Goal: Information Seeking & Learning: Understand process/instructions

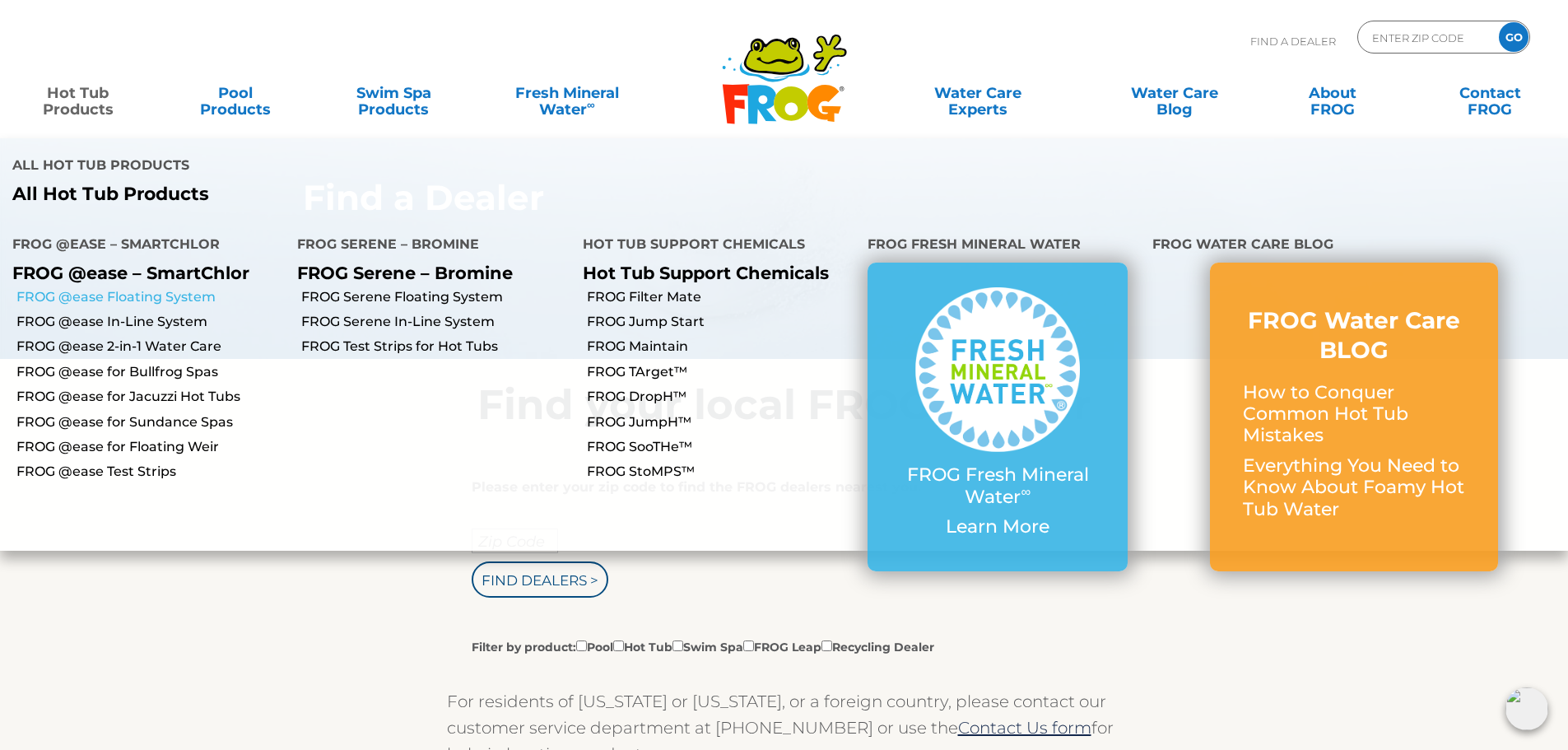
click at [135, 288] on link "FROG @ease Floating System" at bounding box center [150, 297] width 268 height 18
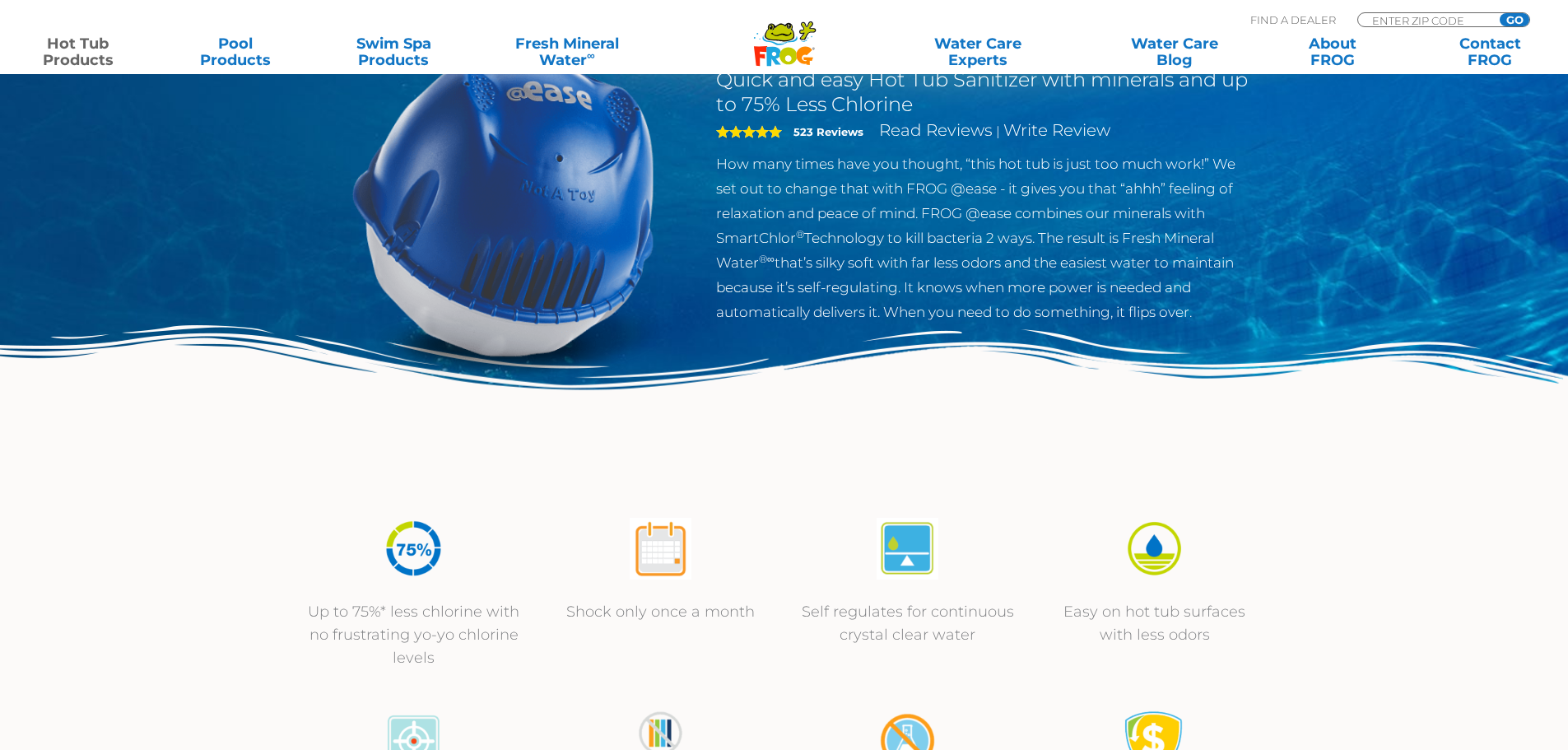
scroll to position [494, 0]
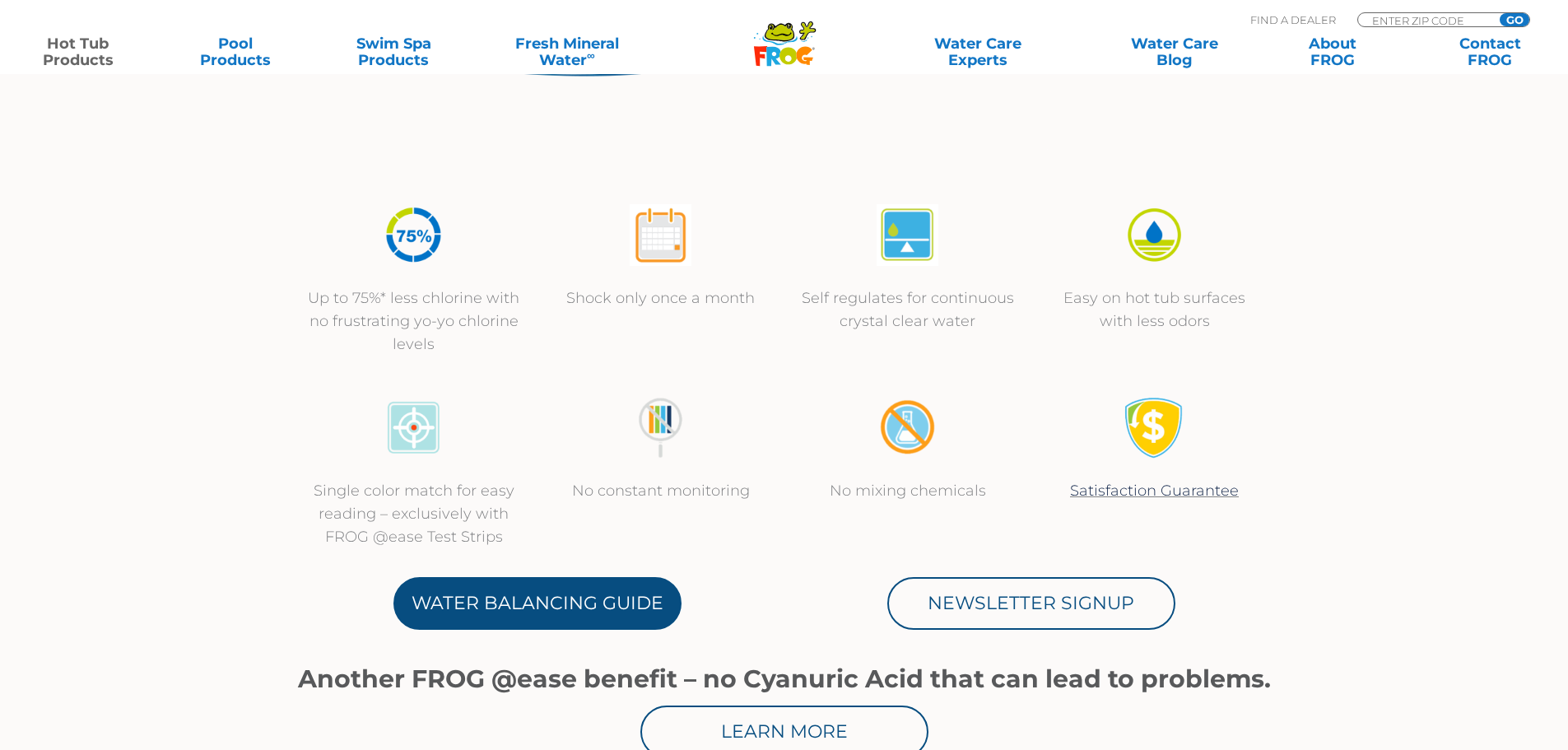
click at [606, 597] on link "Water Balancing Guide" at bounding box center [537, 603] width 288 height 52
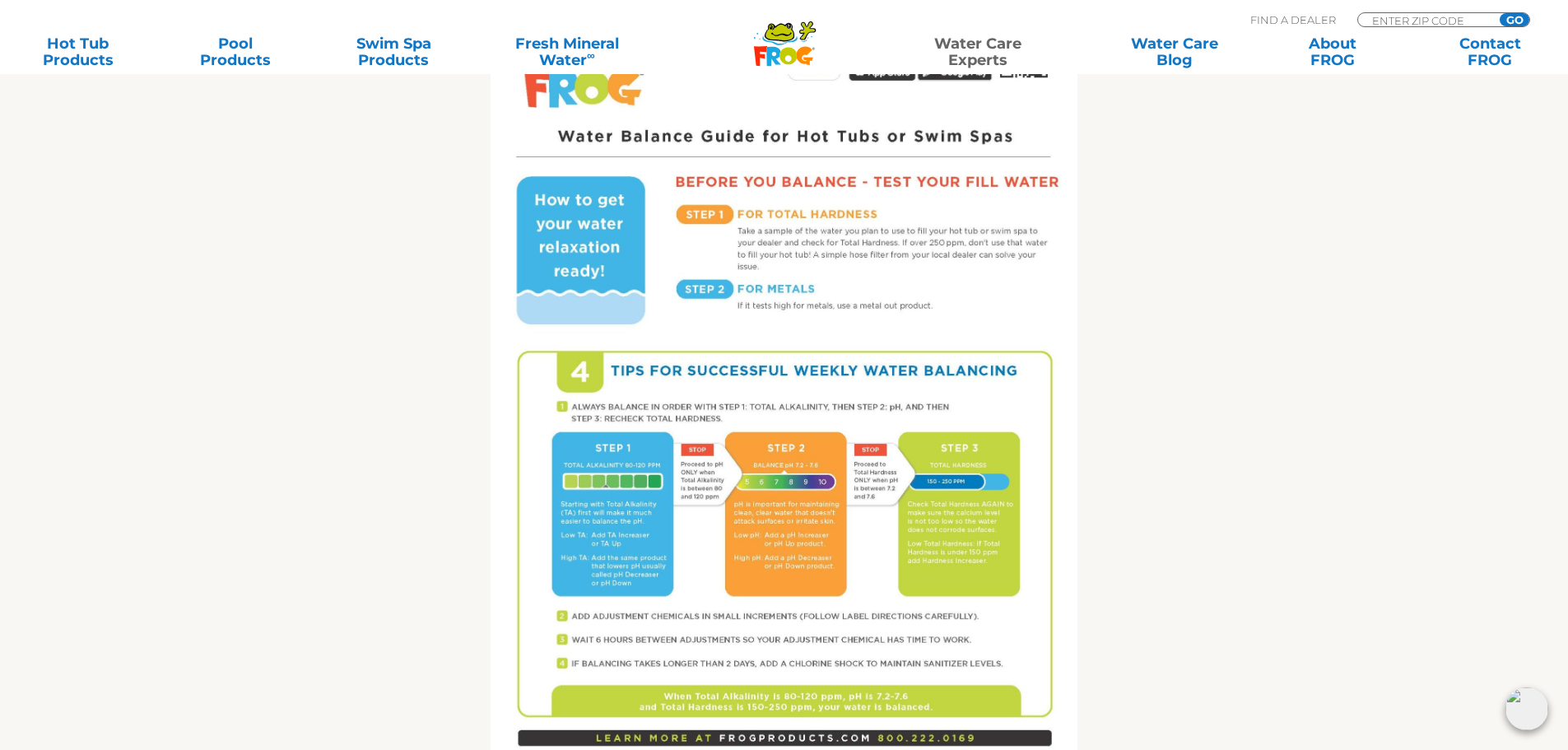
scroll to position [823, 0]
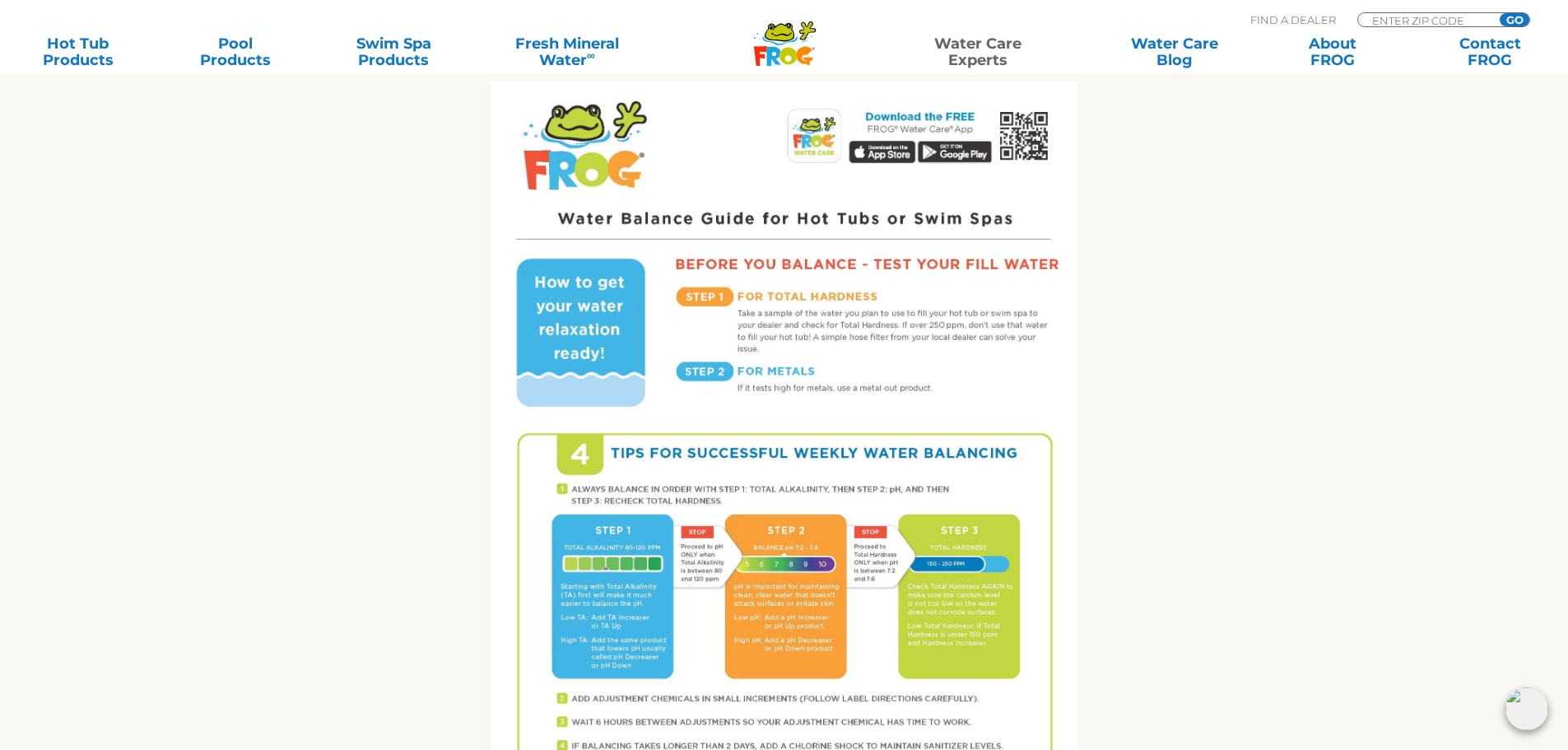
click at [1014, 320] on img at bounding box center [784, 461] width 587 height 759
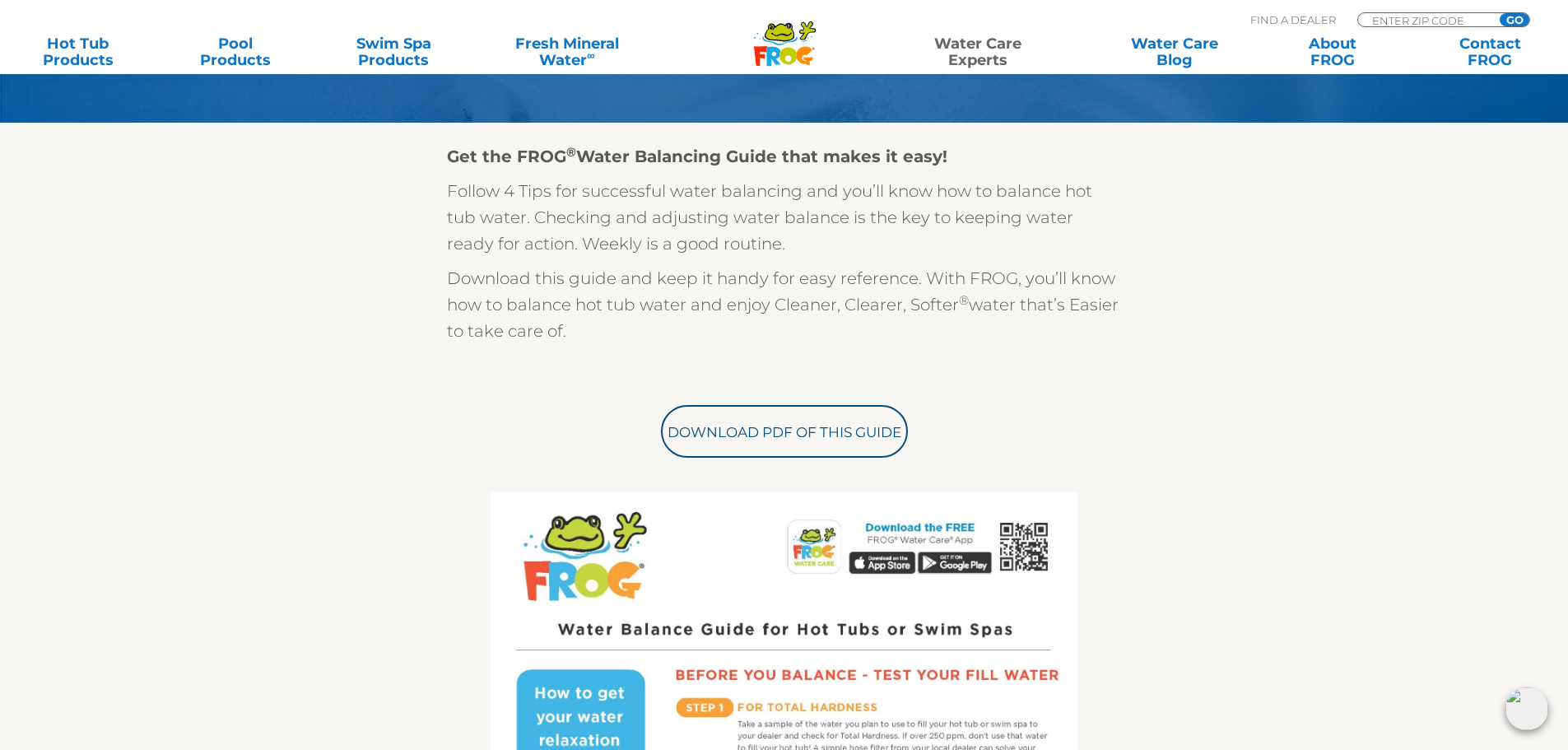
scroll to position [412, 0]
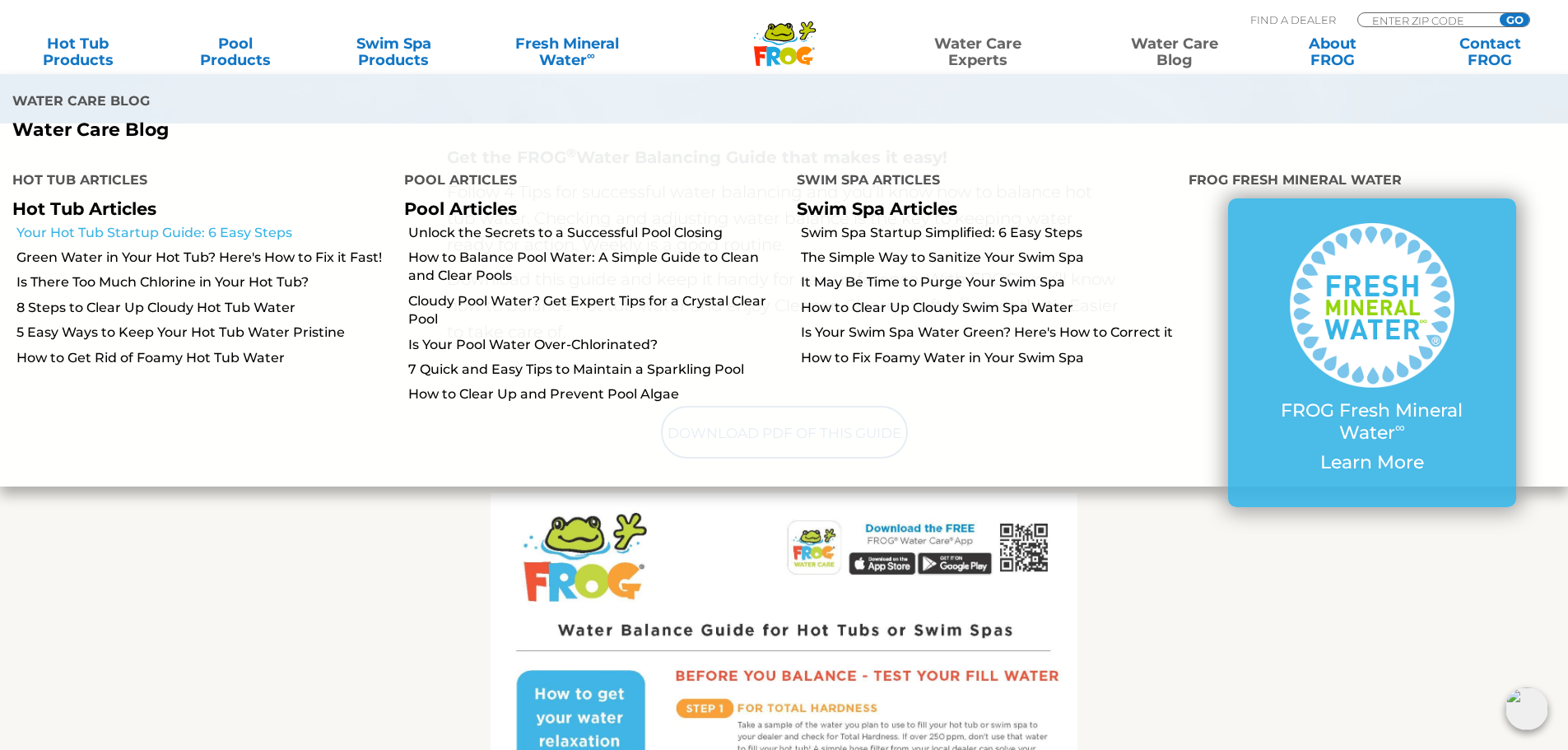
click at [235, 224] on link "Your Hot Tub Startup Guide: 6 Easy Steps" at bounding box center [204, 233] width 376 height 18
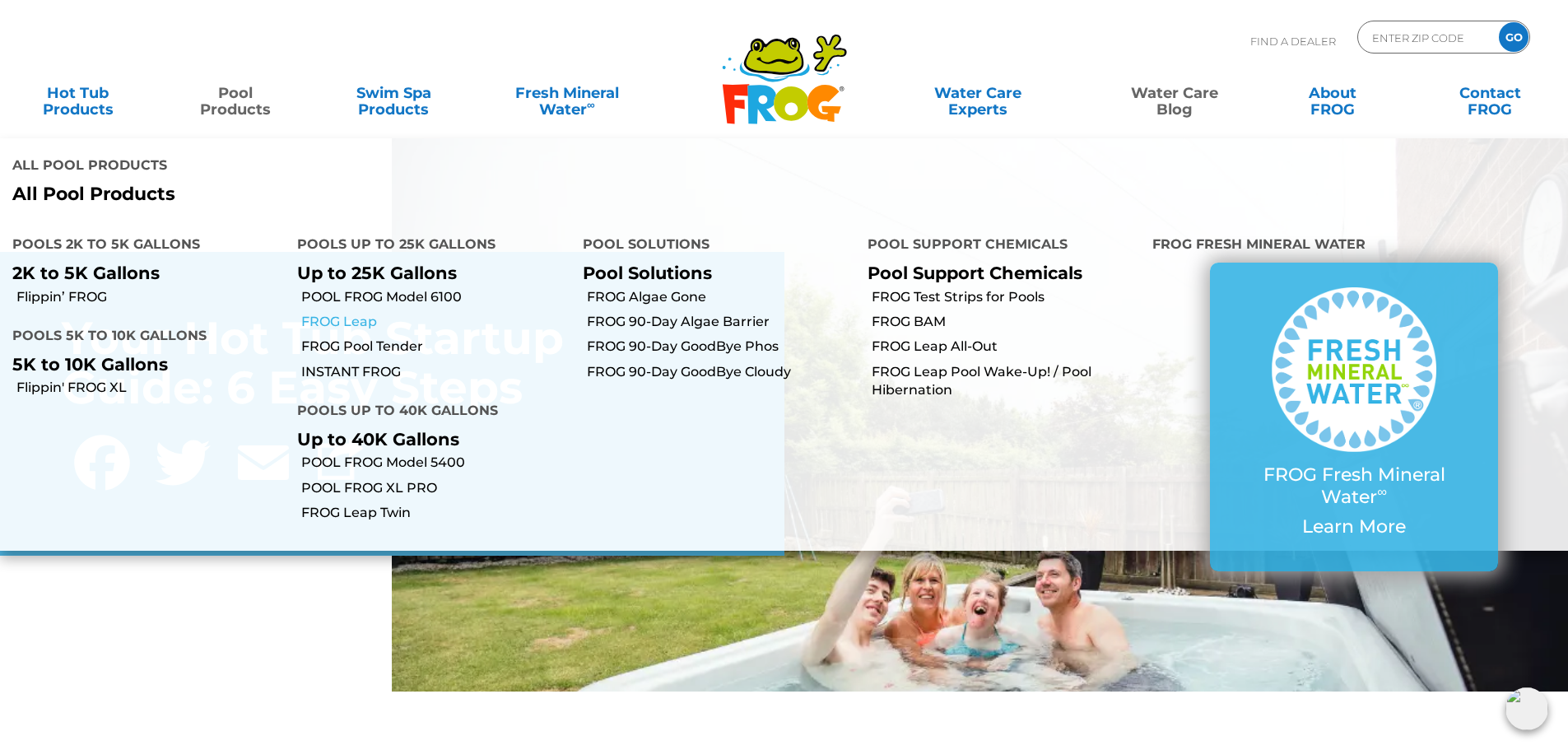
click at [357, 313] on link "FROG Leap" at bounding box center [435, 321] width 268 height 18
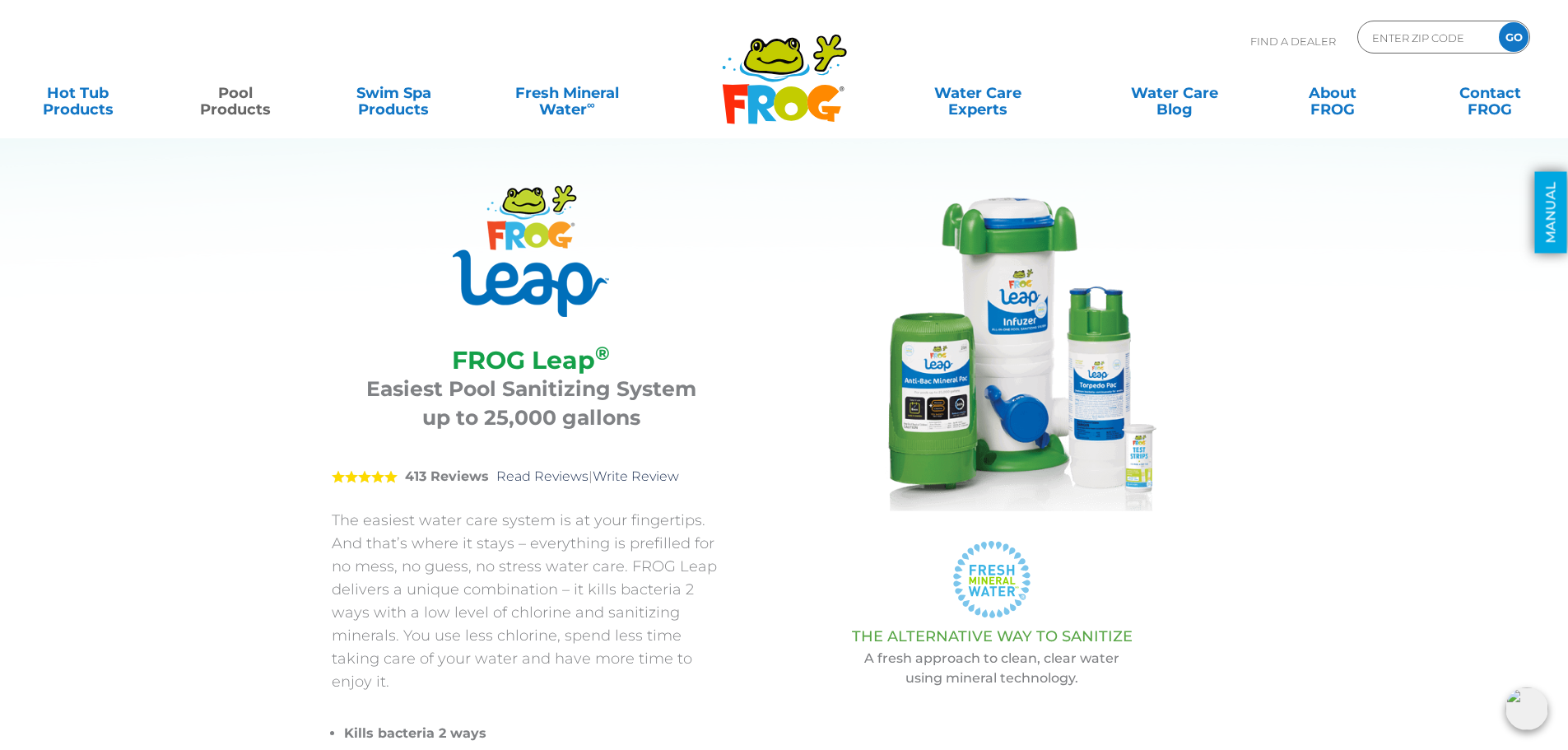
click at [1542, 201] on link "MANUAL" at bounding box center [1551, 212] width 32 height 81
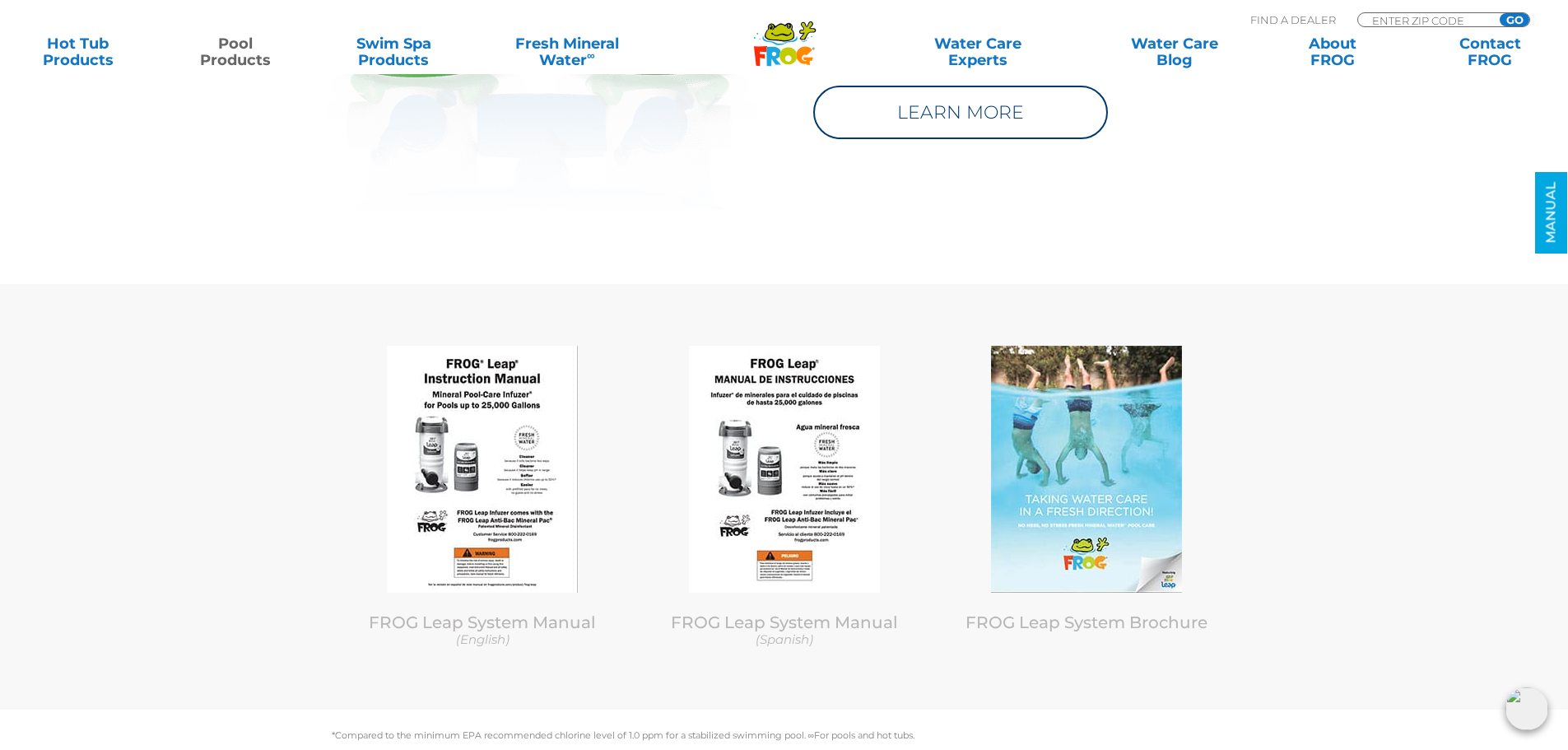
scroll to position [8089, 0]
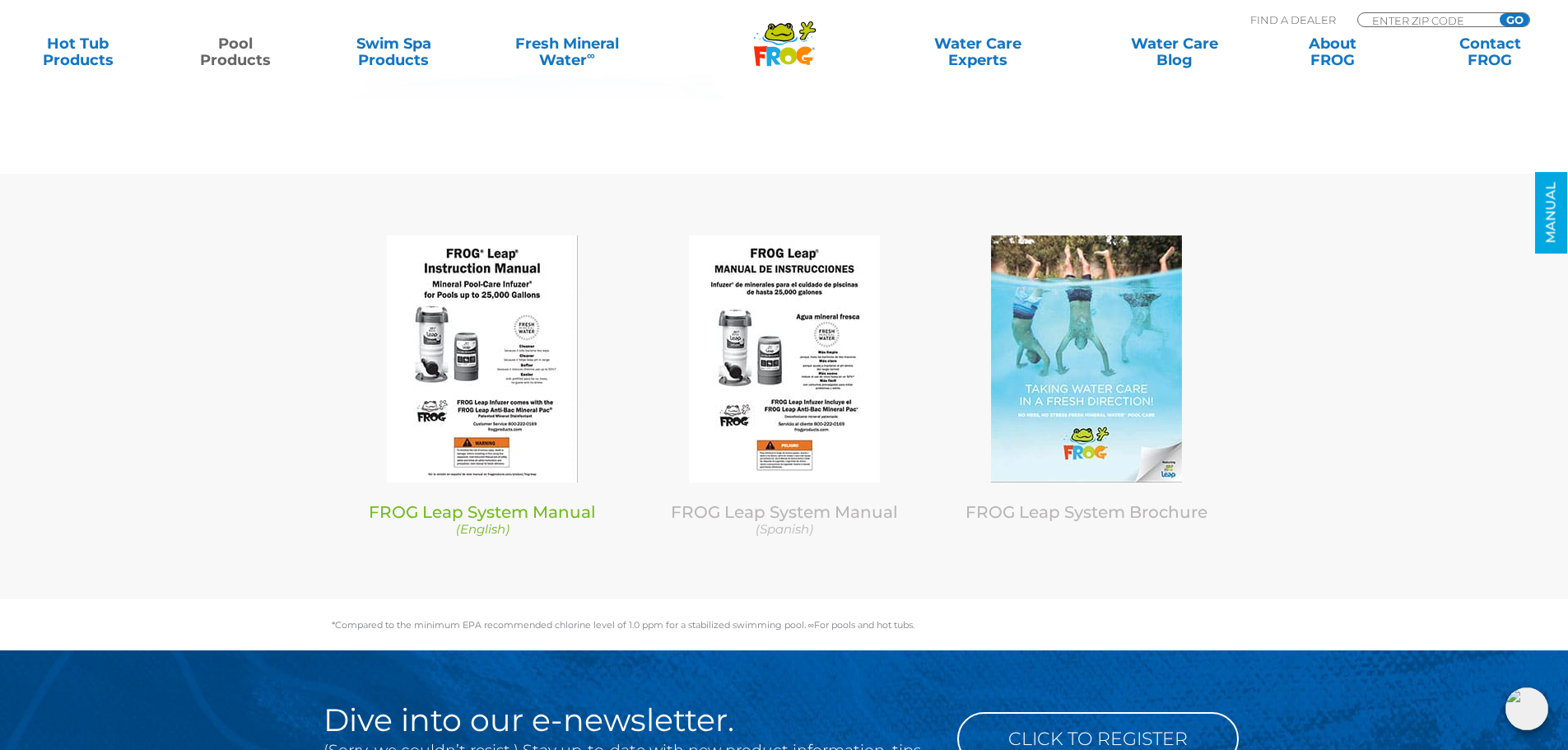
click at [504, 502] on link "FROG Leap System Manual (English)" at bounding box center [483, 520] width 277 height 36
